Goal: Information Seeking & Learning: Check status

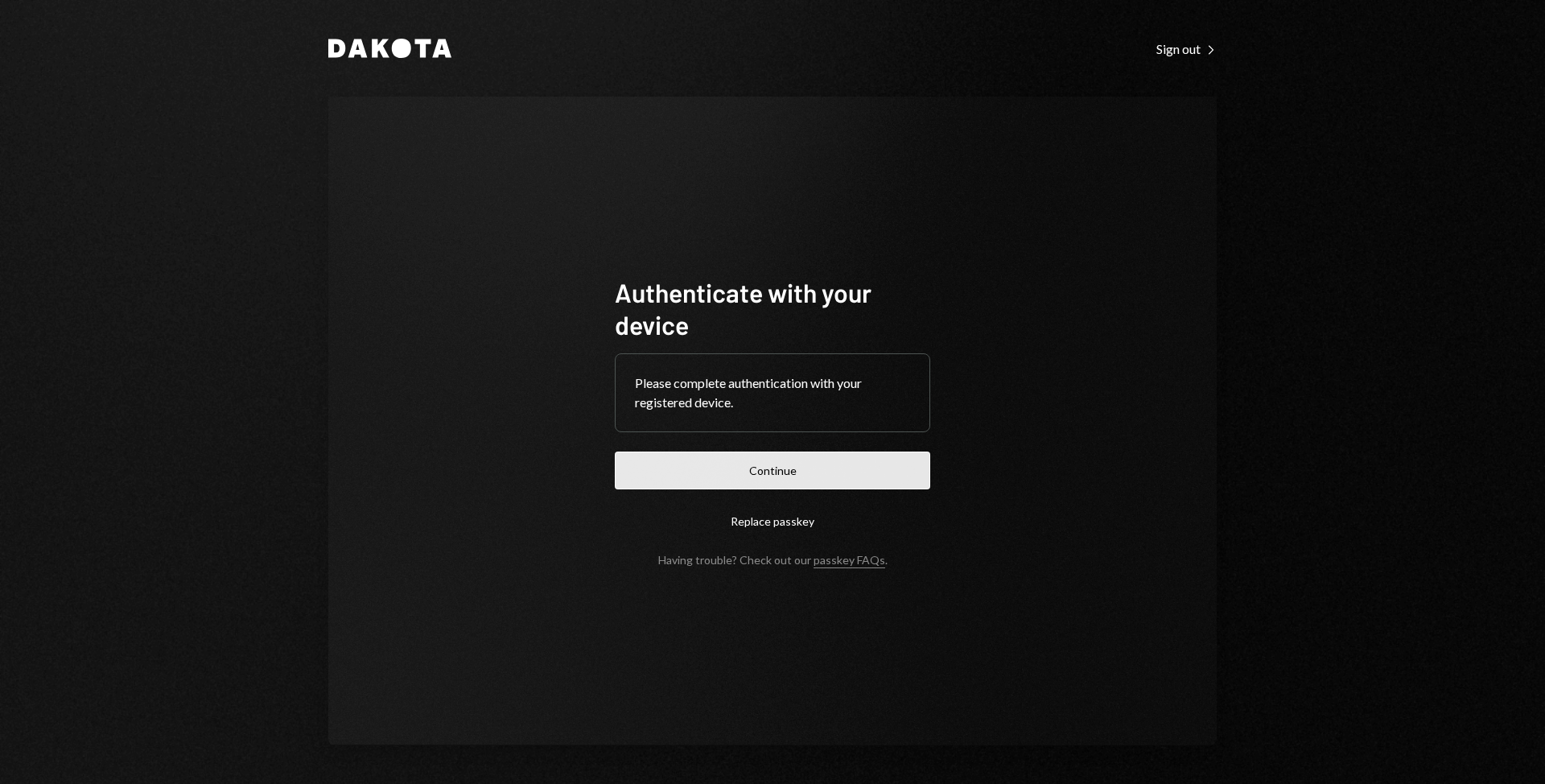
click at [622, 462] on button "Continue" at bounding box center [772, 470] width 315 height 38
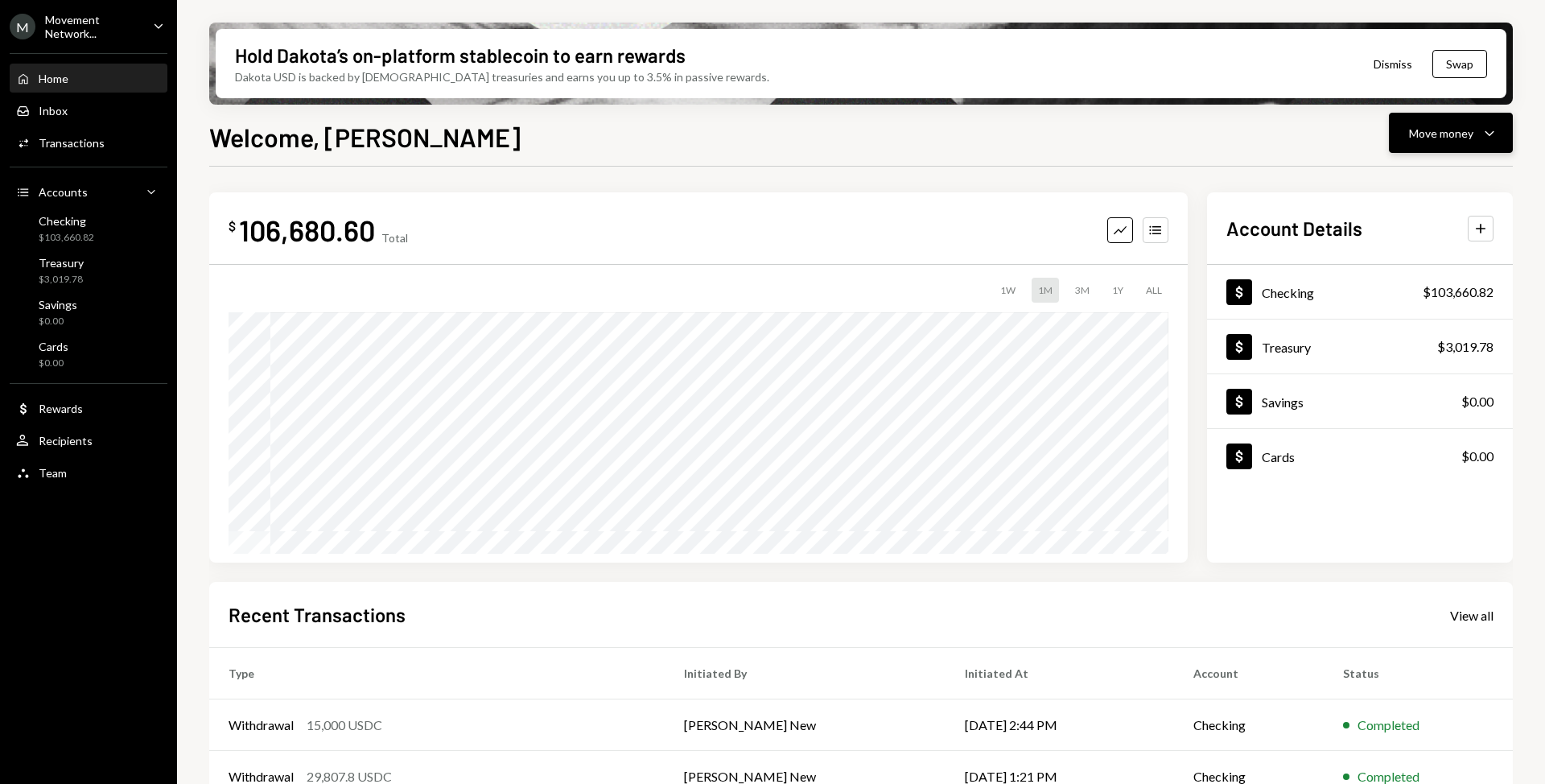
click at [1477, 151] on button "Move money Caret Down" at bounding box center [1451, 133] width 124 height 41
click at [1427, 250] on div "Deposit" at bounding box center [1438, 254] width 118 height 17
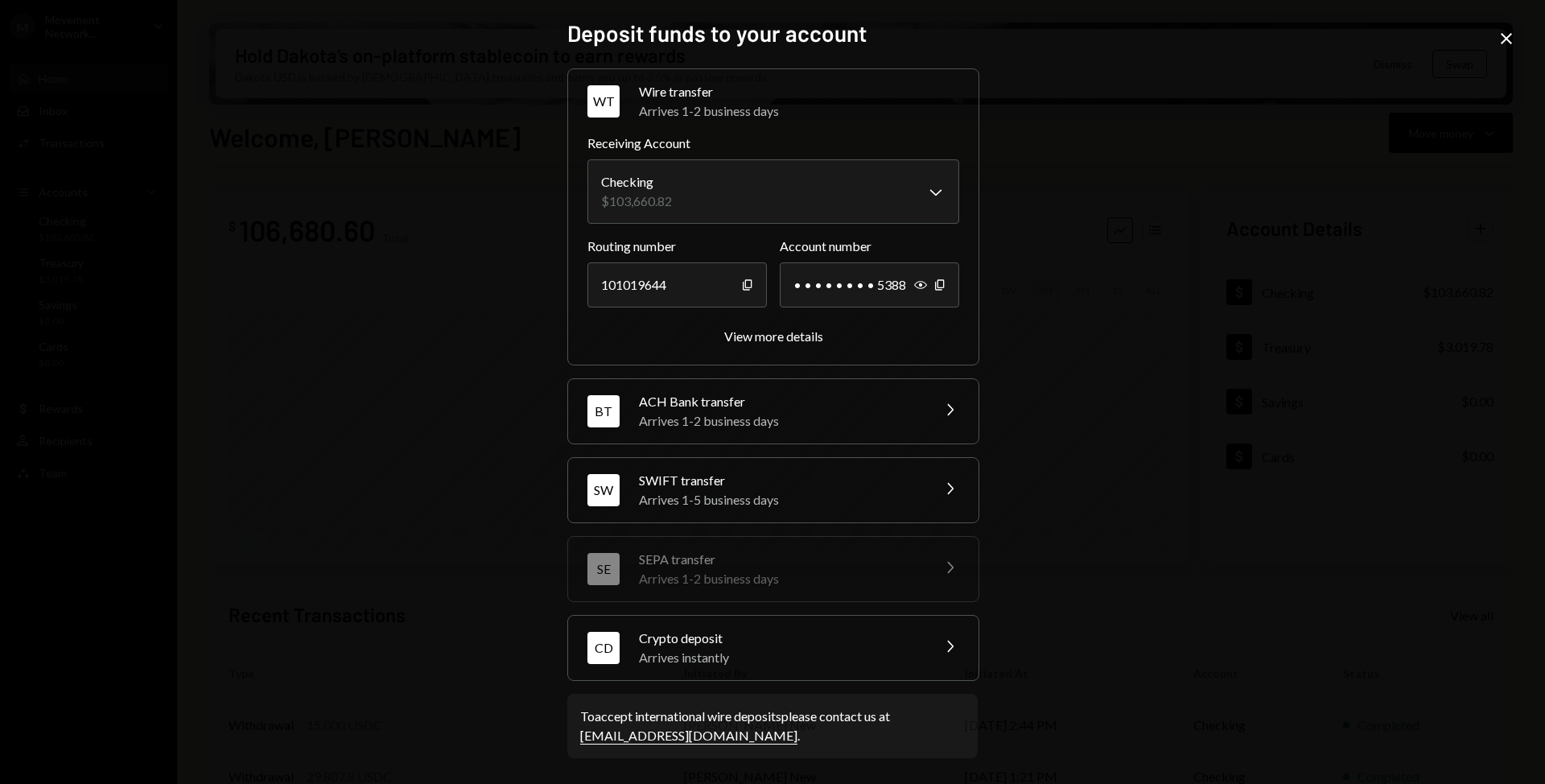
click at [824, 640] on div "Crypto deposit" at bounding box center [779, 638] width 281 height 19
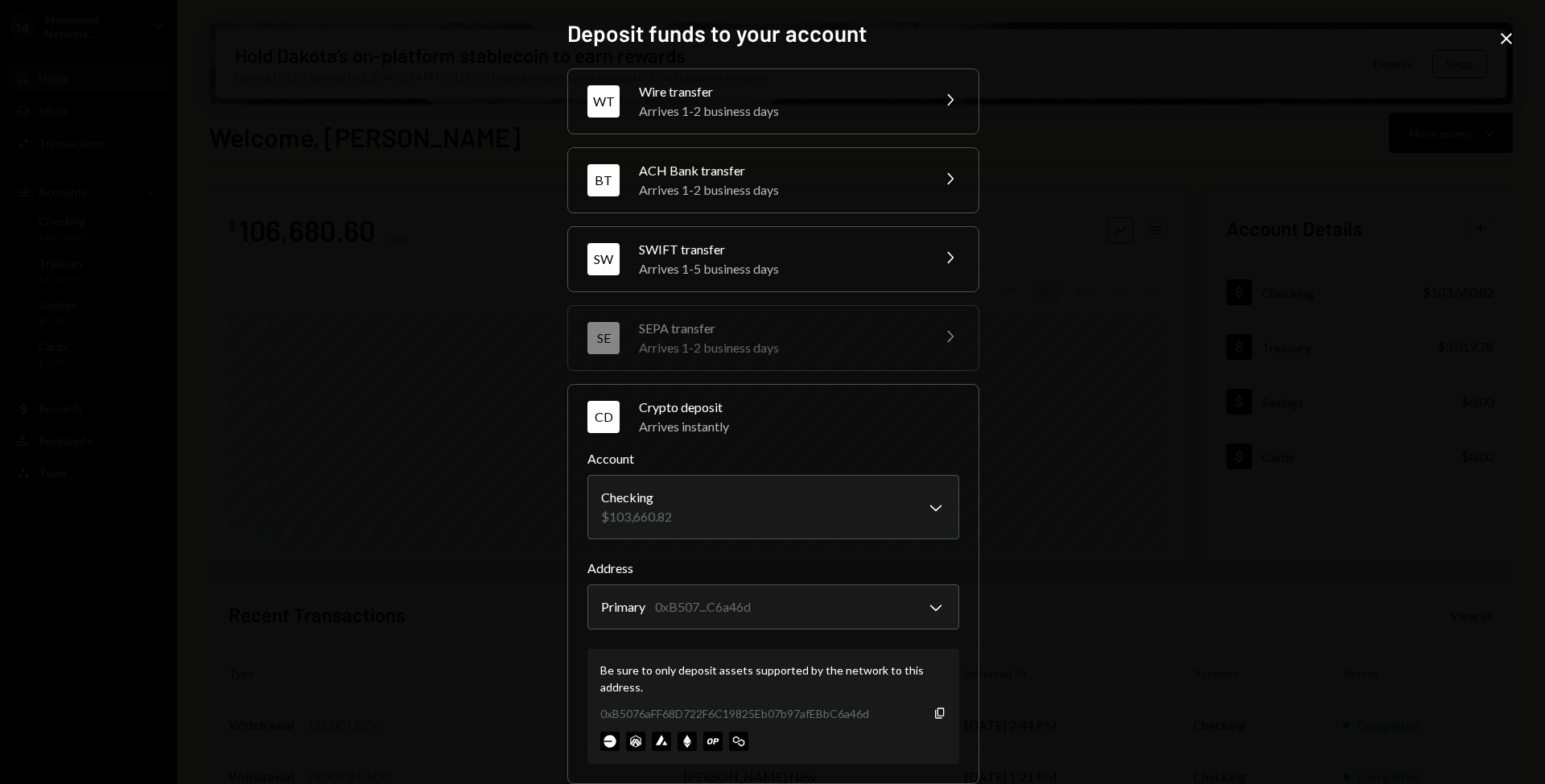
drag, startPoint x: 1466, startPoint y: 94, endPoint x: 1501, endPoint y: 56, distance: 51.7
click at [1467, 94] on div "**********" at bounding box center [772, 392] width 1545 height 784
click at [1509, 43] on icon "Close" at bounding box center [1507, 39] width 19 height 19
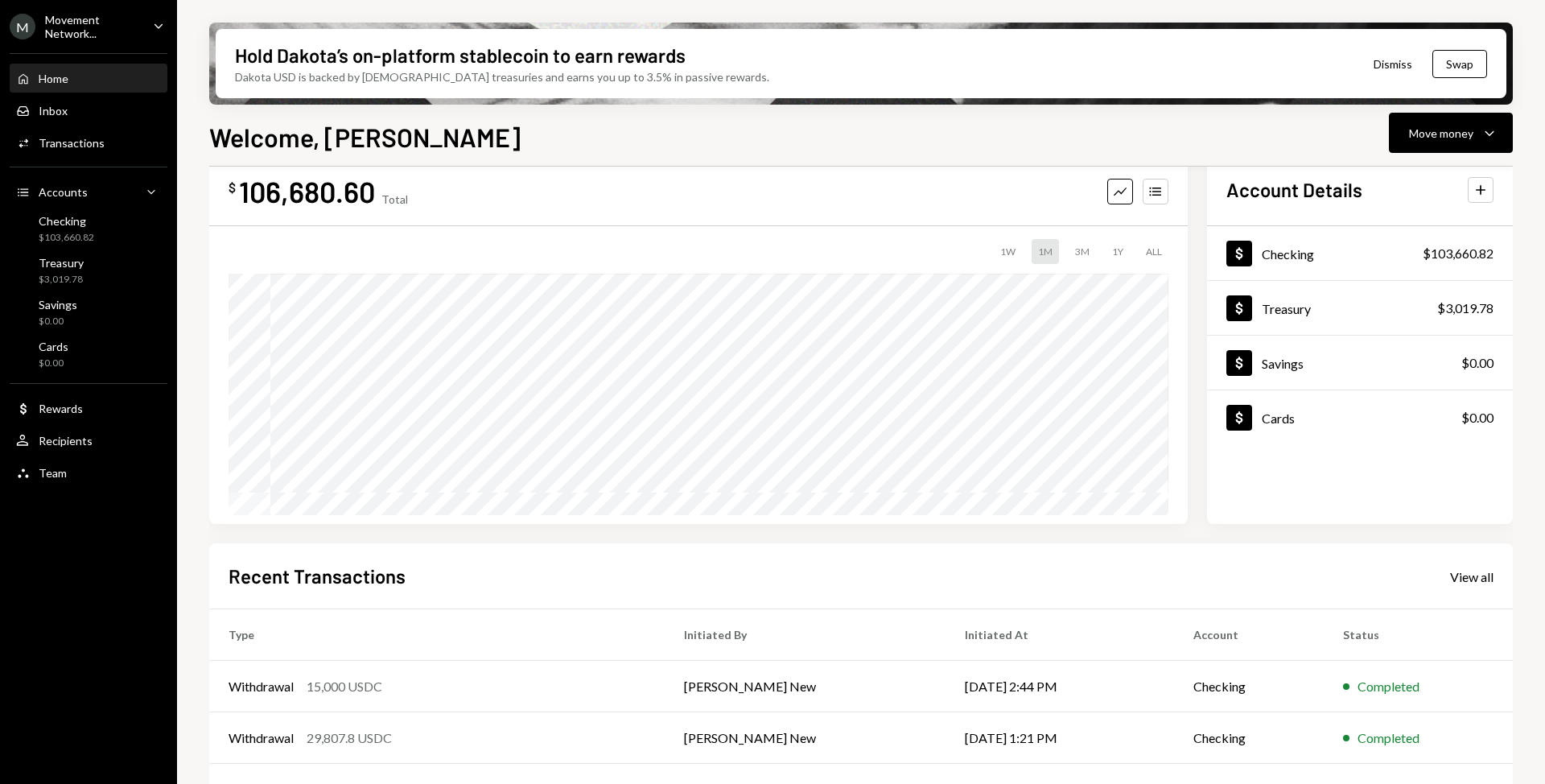
scroll to position [52, 0]
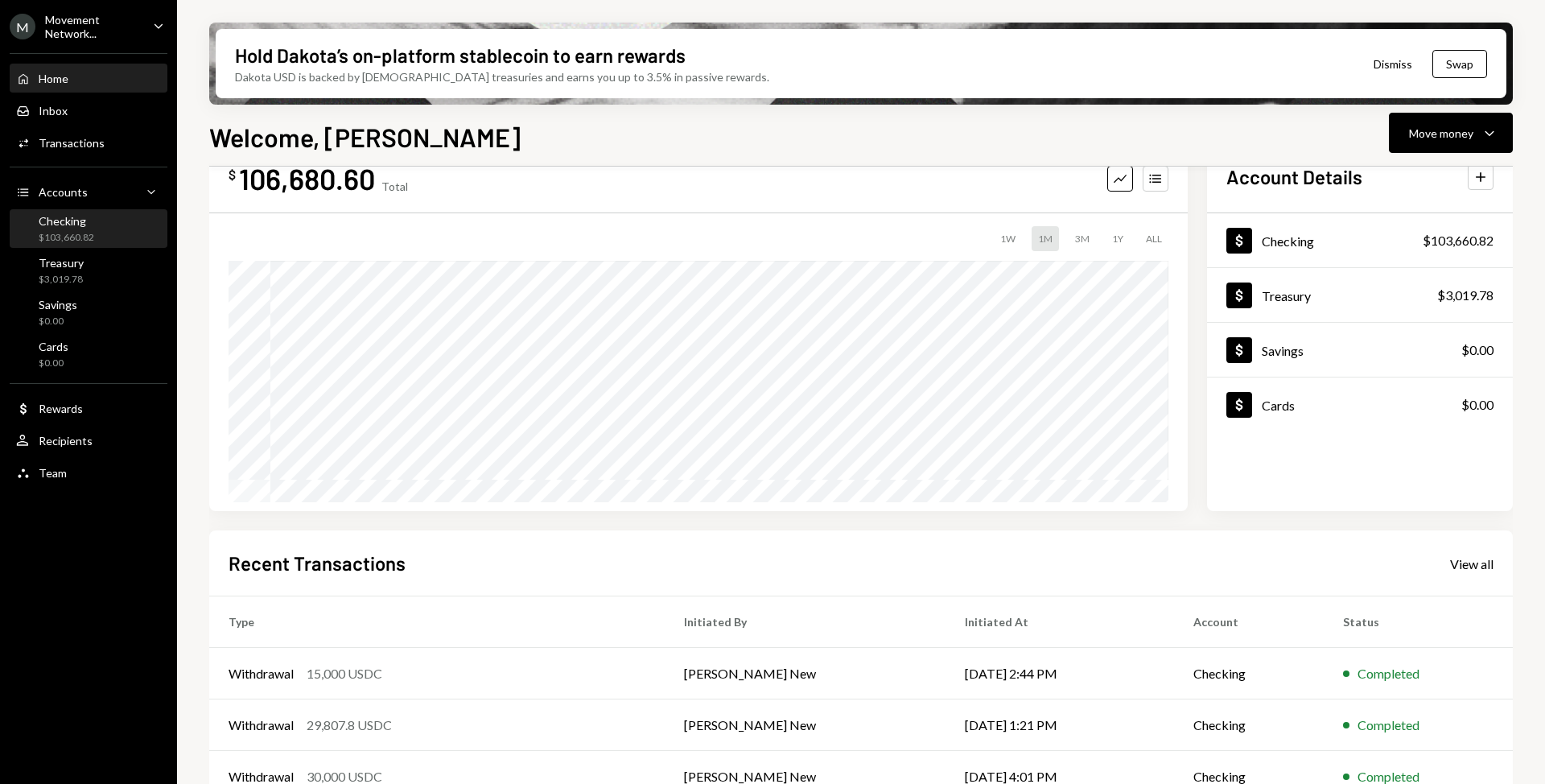
click at [95, 225] on div "Checking $103,660.82" at bounding box center [88, 229] width 145 height 31
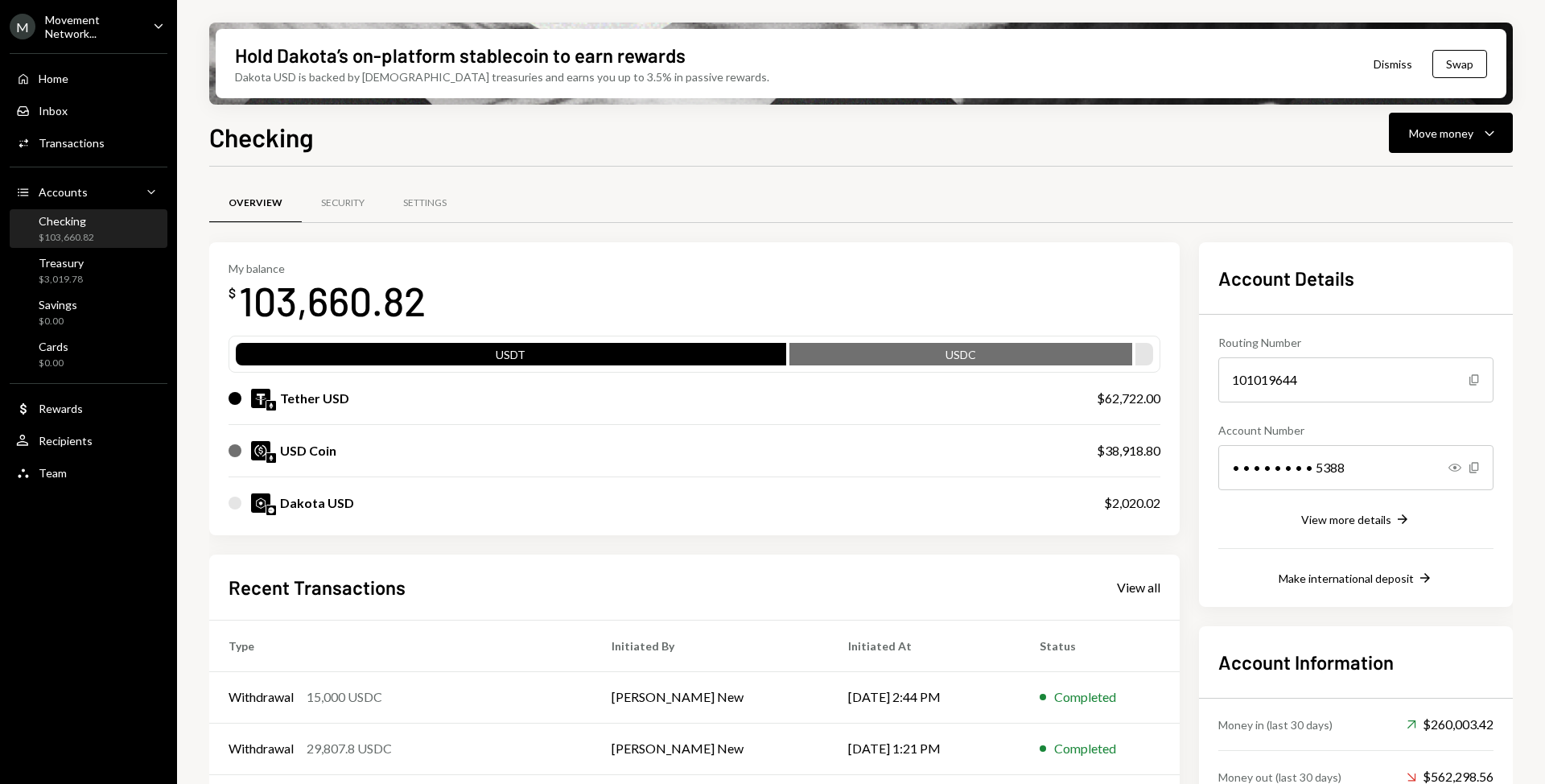
click at [101, 244] on div "Checking $103,660.82" at bounding box center [88, 229] width 145 height 31
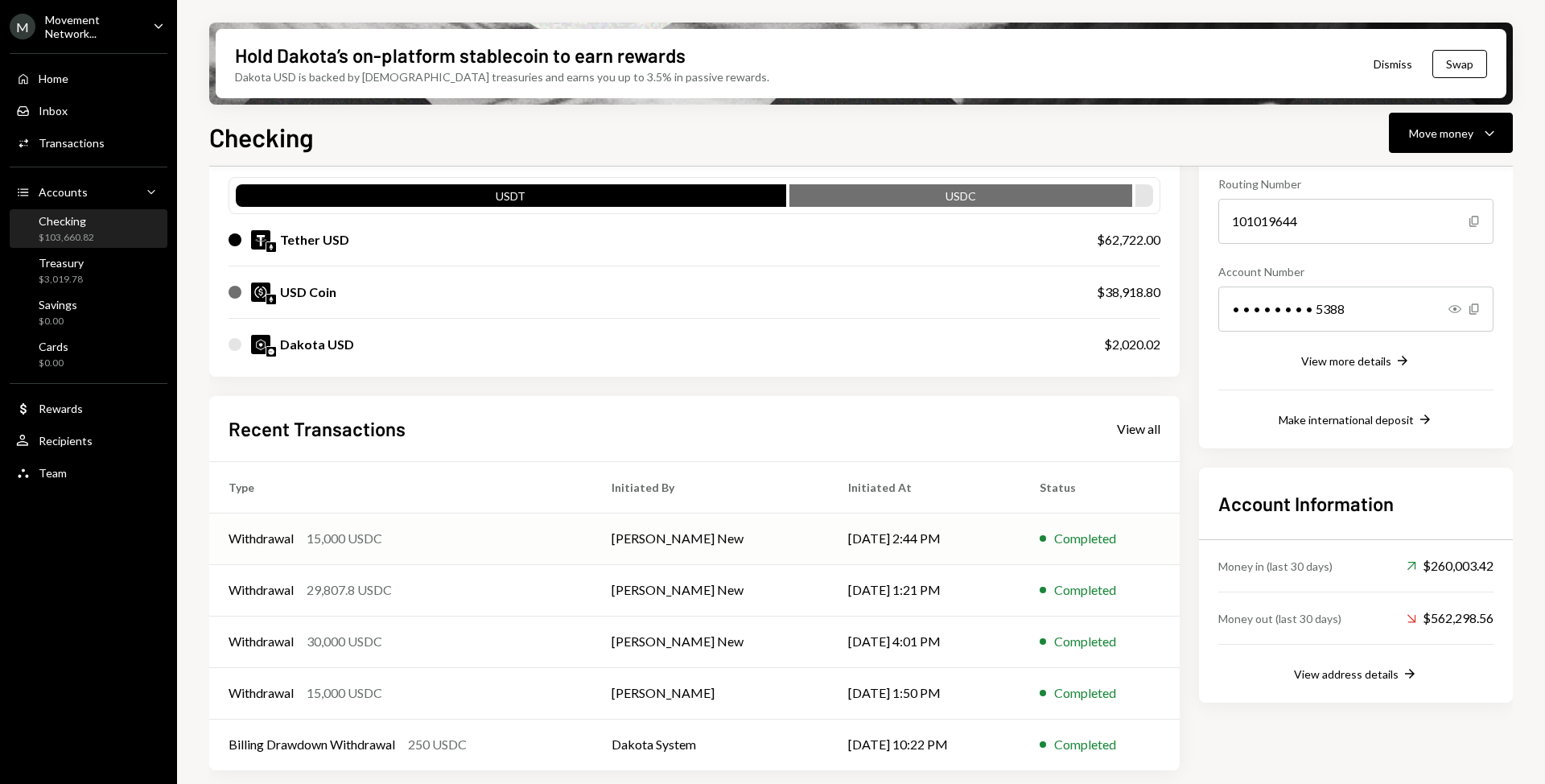
click at [601, 546] on td "[PERSON_NAME] New" at bounding box center [710, 538] width 237 height 52
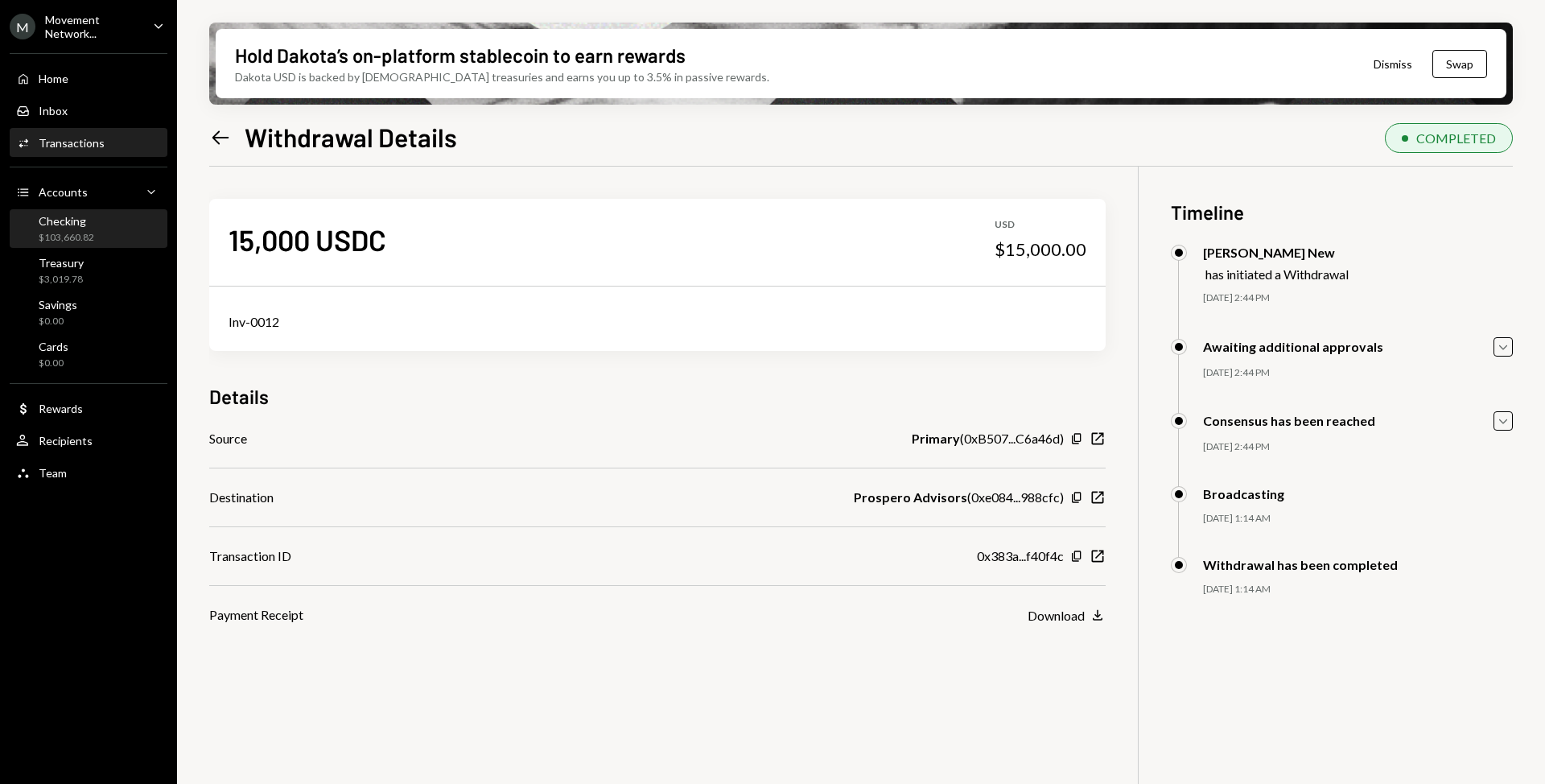
click at [109, 229] on div "Checking $103,660.82" at bounding box center [88, 229] width 145 height 31
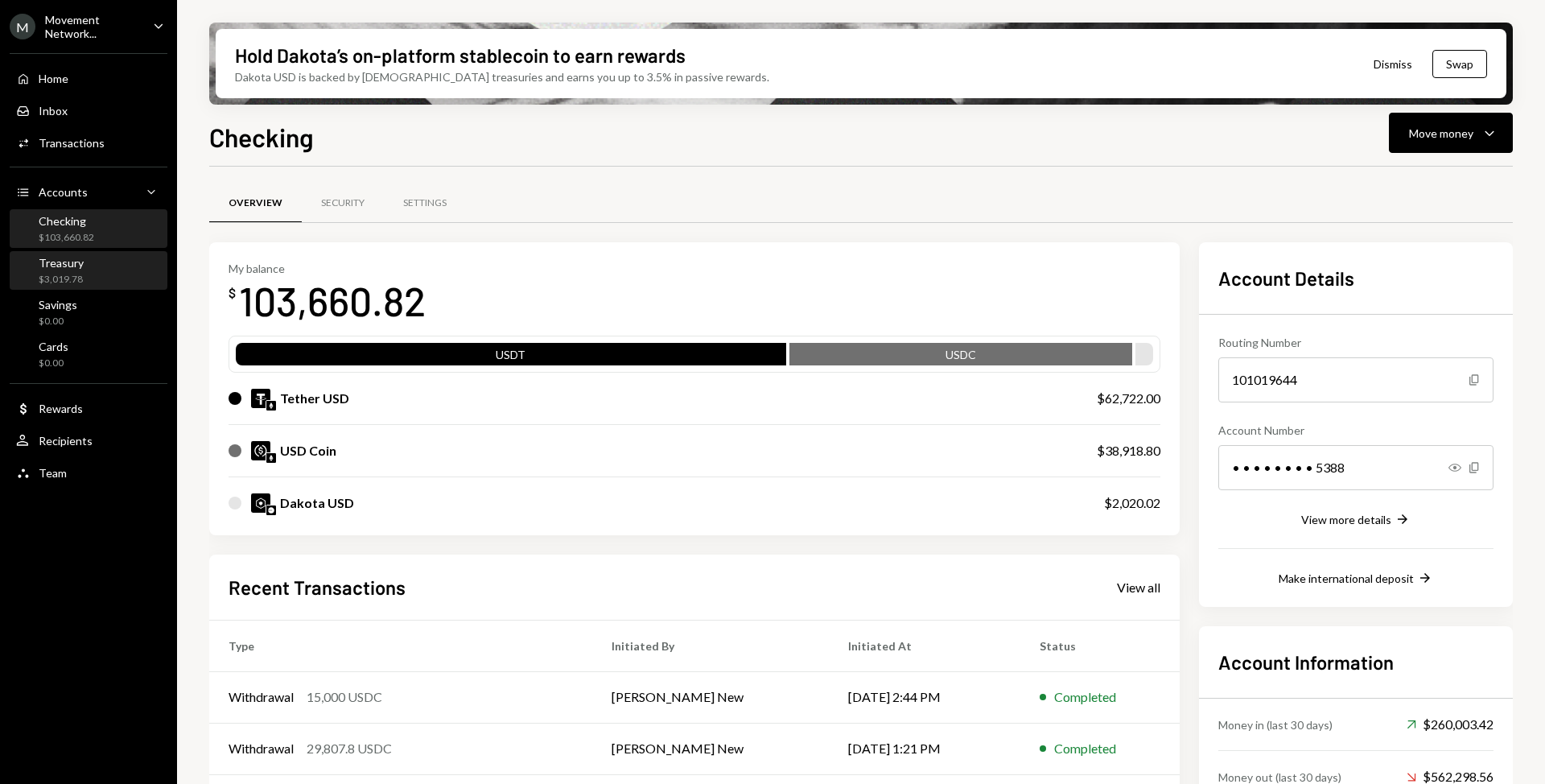
click at [64, 261] on div "Treasury" at bounding box center [62, 263] width 45 height 14
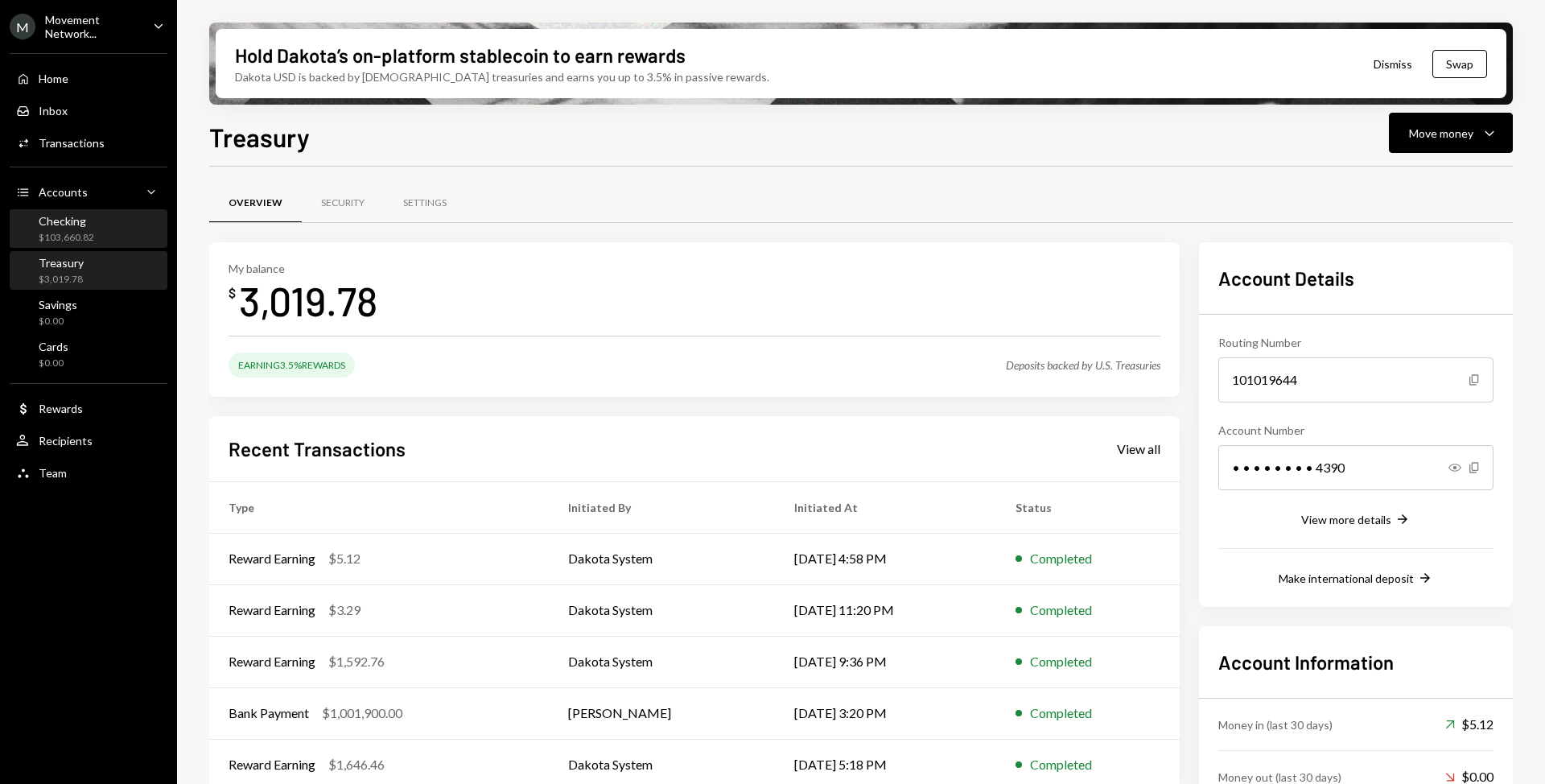
click at [81, 227] on div "Checking" at bounding box center [67, 221] width 55 height 14
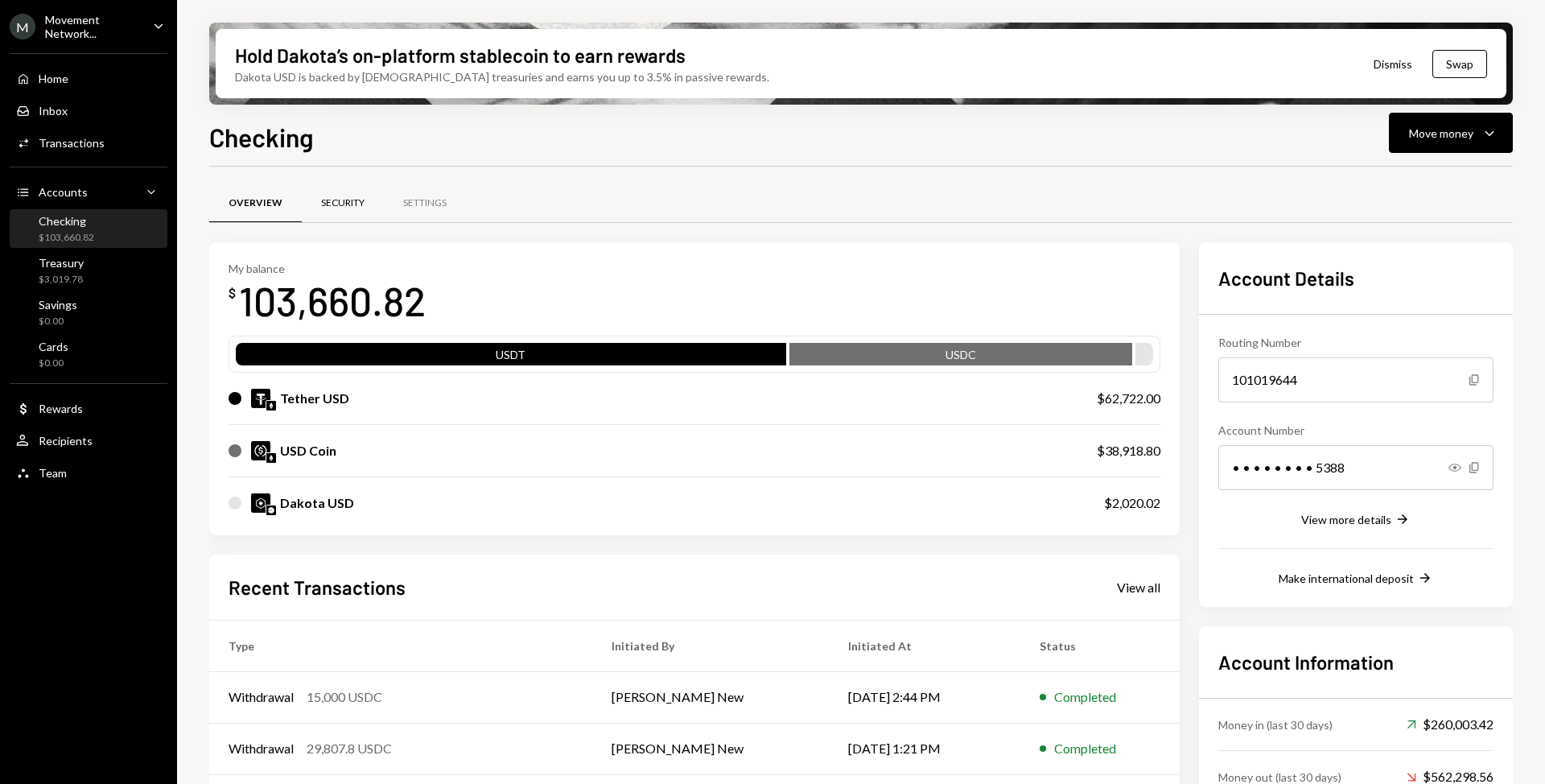
click at [345, 208] on div "Security" at bounding box center [343, 203] width 44 height 14
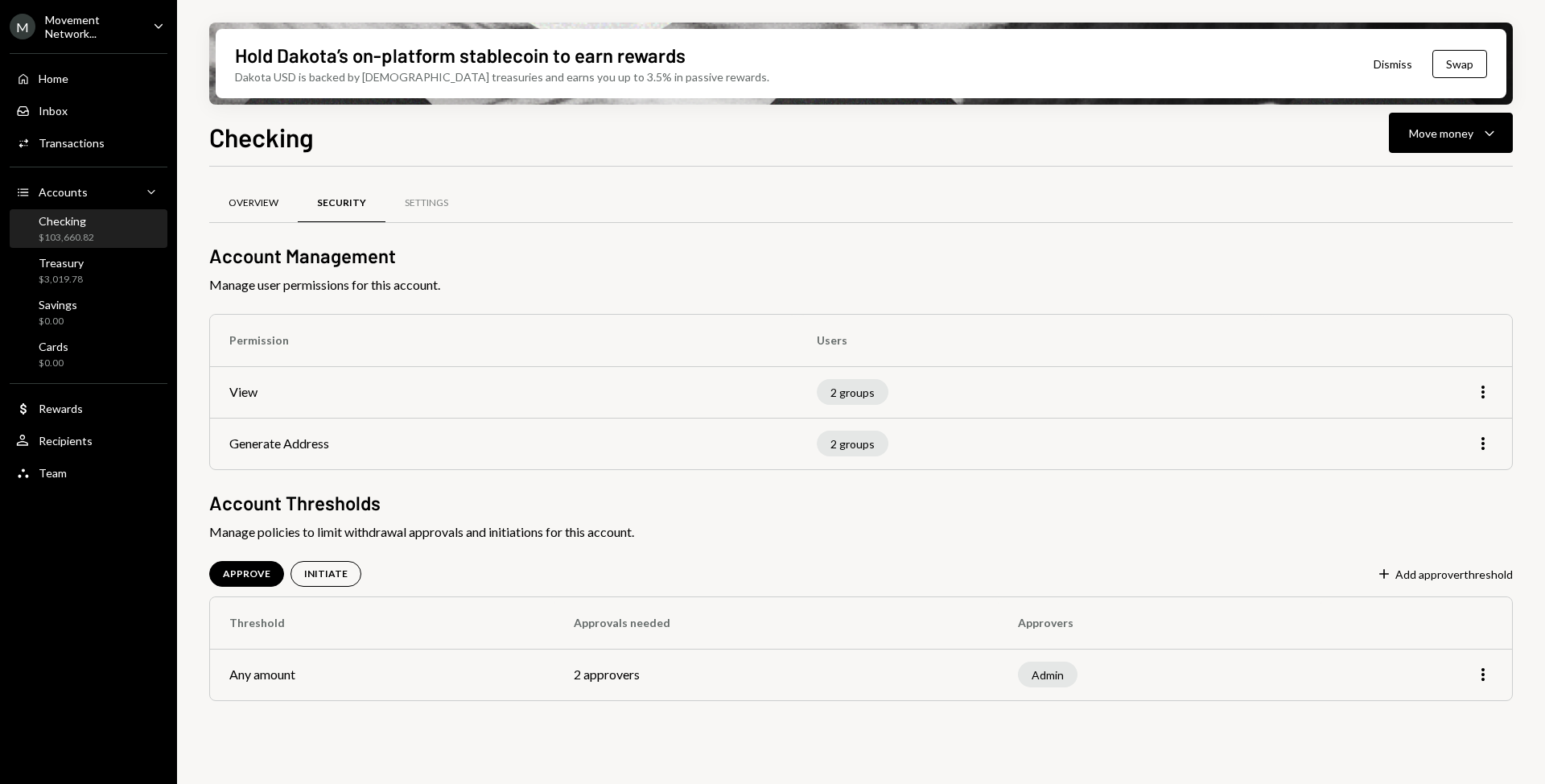
click at [254, 211] on div "Overview" at bounding box center [253, 203] width 88 height 39
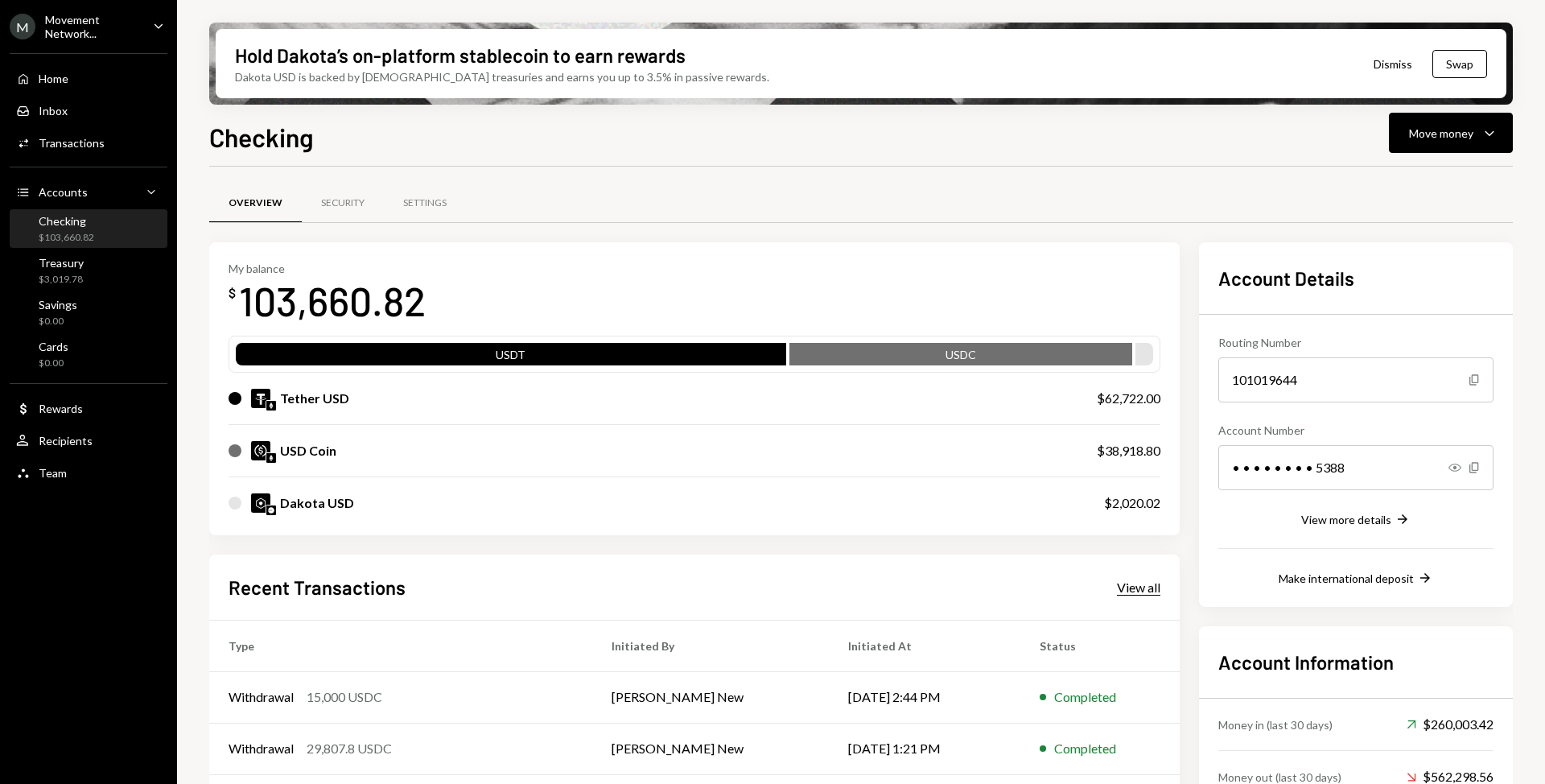
click at [1154, 590] on div "View all" at bounding box center [1139, 587] width 44 height 16
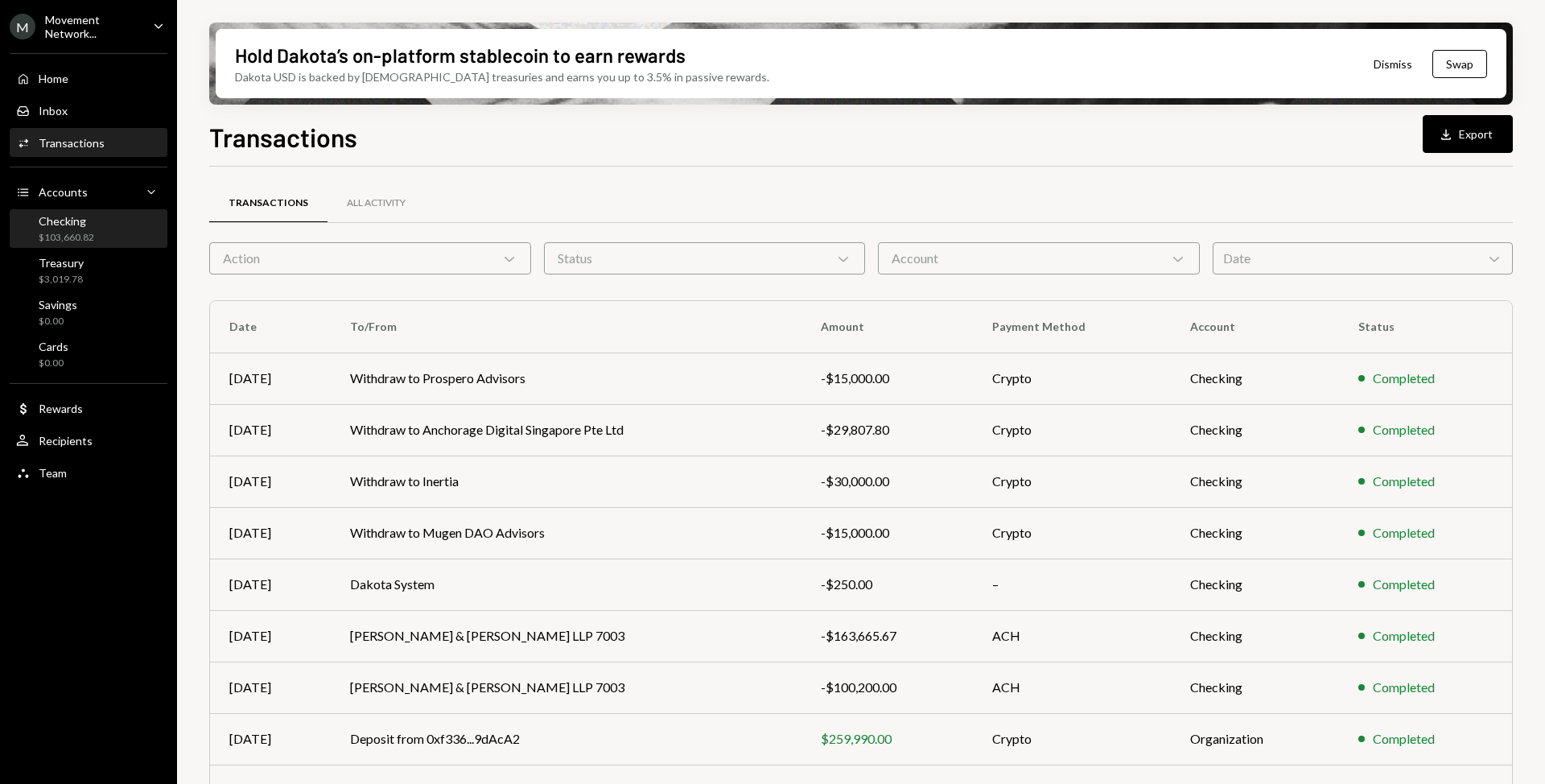
click at [82, 233] on div "$103,660.82" at bounding box center [67, 238] width 55 height 14
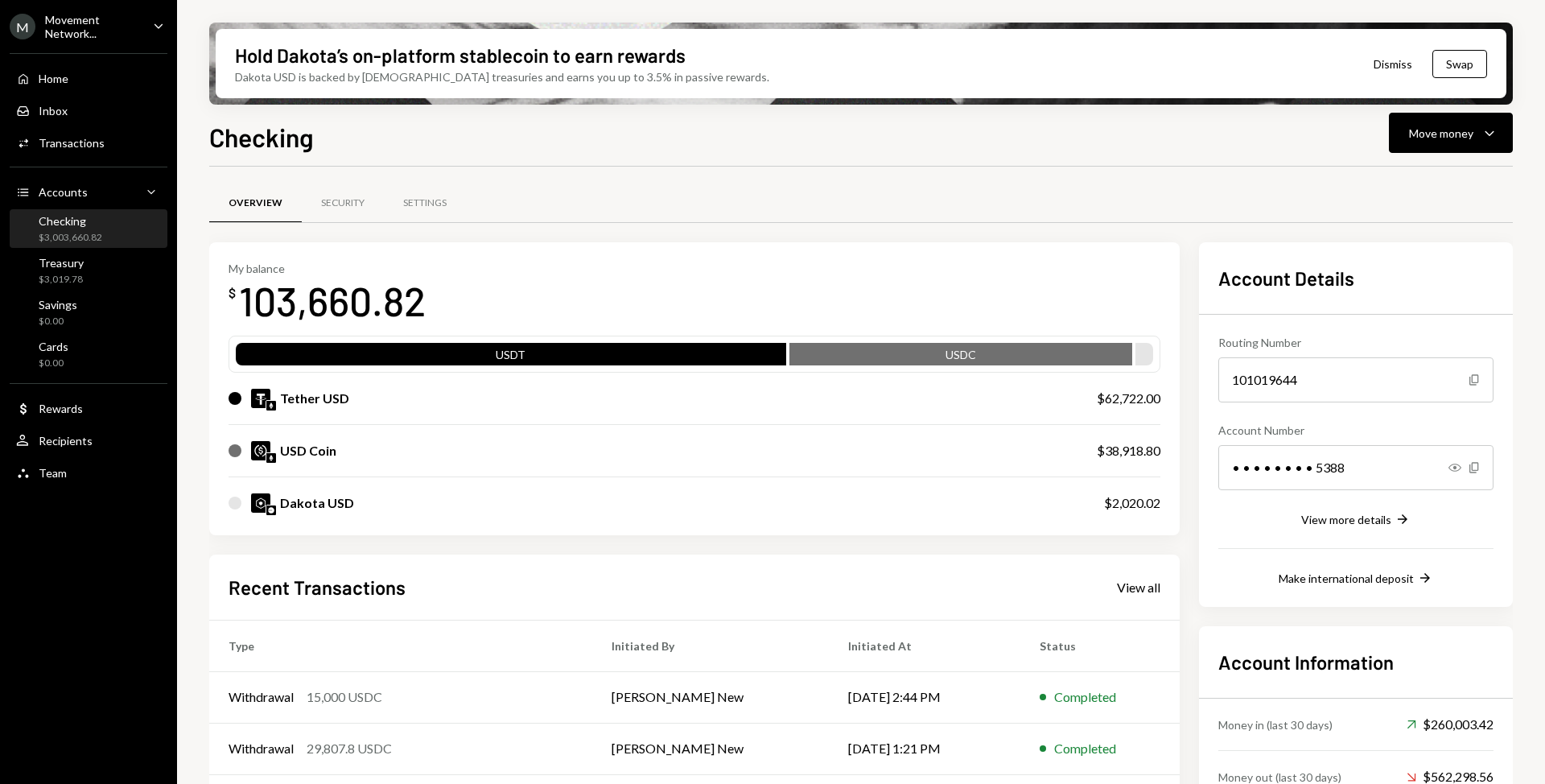
click at [98, 226] on div "Checking" at bounding box center [71, 221] width 63 height 14
